Goal: Information Seeking & Learning: Understand process/instructions

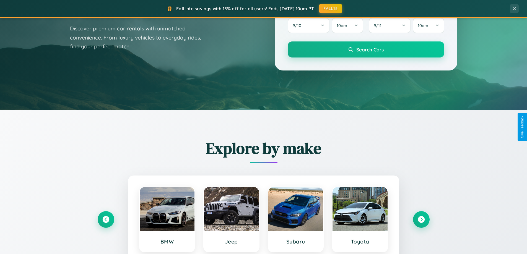
scroll to position [381, 0]
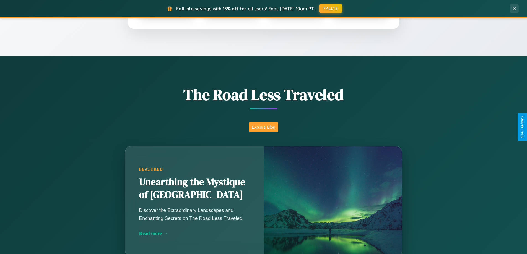
click at [264, 127] on button "Explore Blog" at bounding box center [263, 127] width 29 height 10
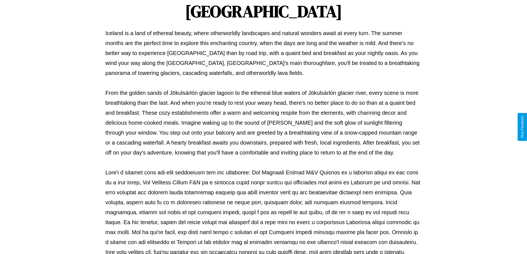
scroll to position [179, 0]
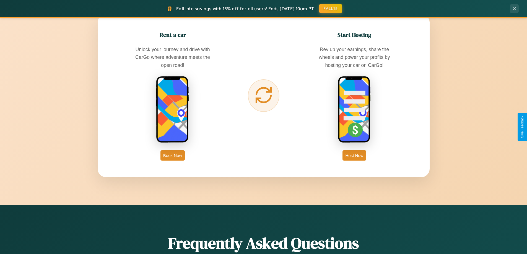
scroll to position [890, 0]
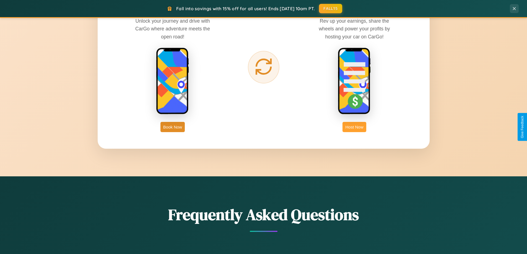
click at [355, 127] on button "Host Now" at bounding box center [355, 127] width 24 height 10
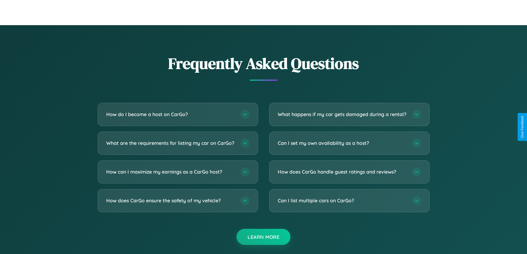
scroll to position [748, 0]
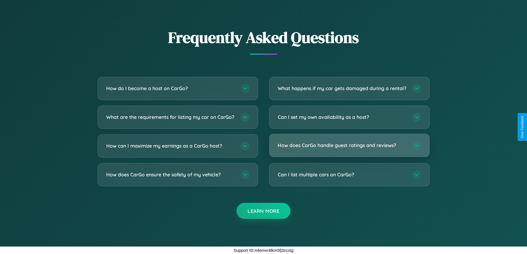
click at [349, 145] on h3 "How does CarGo handle guest ratings and reviews?" at bounding box center [342, 145] width 129 height 7
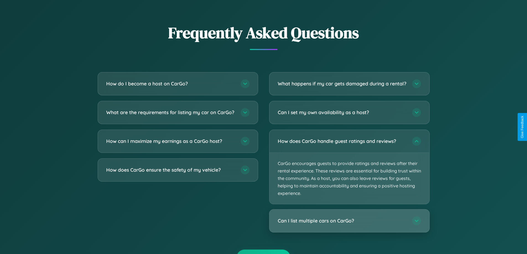
click at [349, 225] on h3 "Can I list multiple cars on CarGo?" at bounding box center [342, 221] width 129 height 7
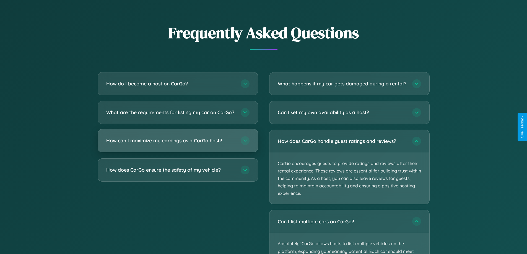
click at [178, 144] on h3 "How can I maximize my earnings as a CarGo host?" at bounding box center [170, 140] width 129 height 7
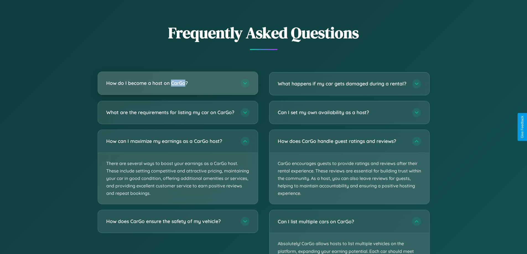
click at [178, 83] on h3 "How do I become a host on CarGo?" at bounding box center [170, 83] width 129 height 7
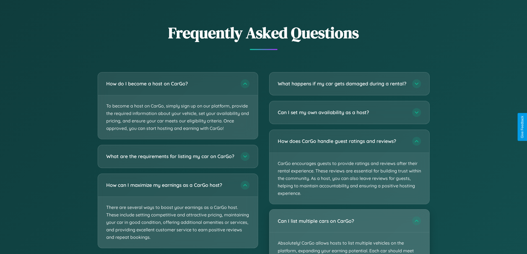
click at [349, 233] on div "Can I list multiple cars on CarGo?" at bounding box center [350, 221] width 160 height 23
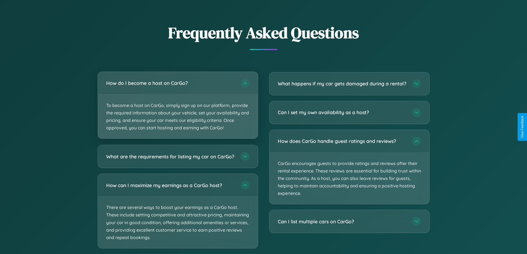
click at [178, 106] on p "To become a host on CarGo, simply sign up on our platform, provide the required…" at bounding box center [178, 117] width 160 height 44
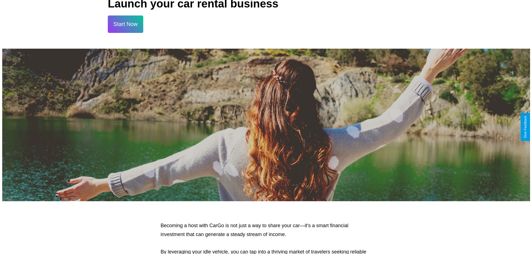
scroll to position [0, 0]
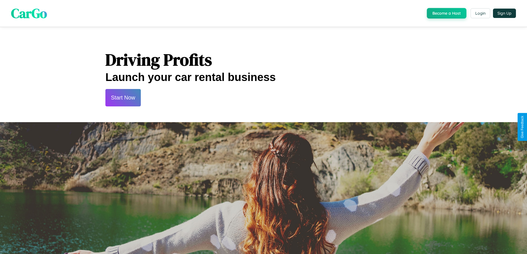
click at [123, 98] on button "Start Now" at bounding box center [122, 97] width 35 height 17
